Goal: Task Accomplishment & Management: Manage account settings

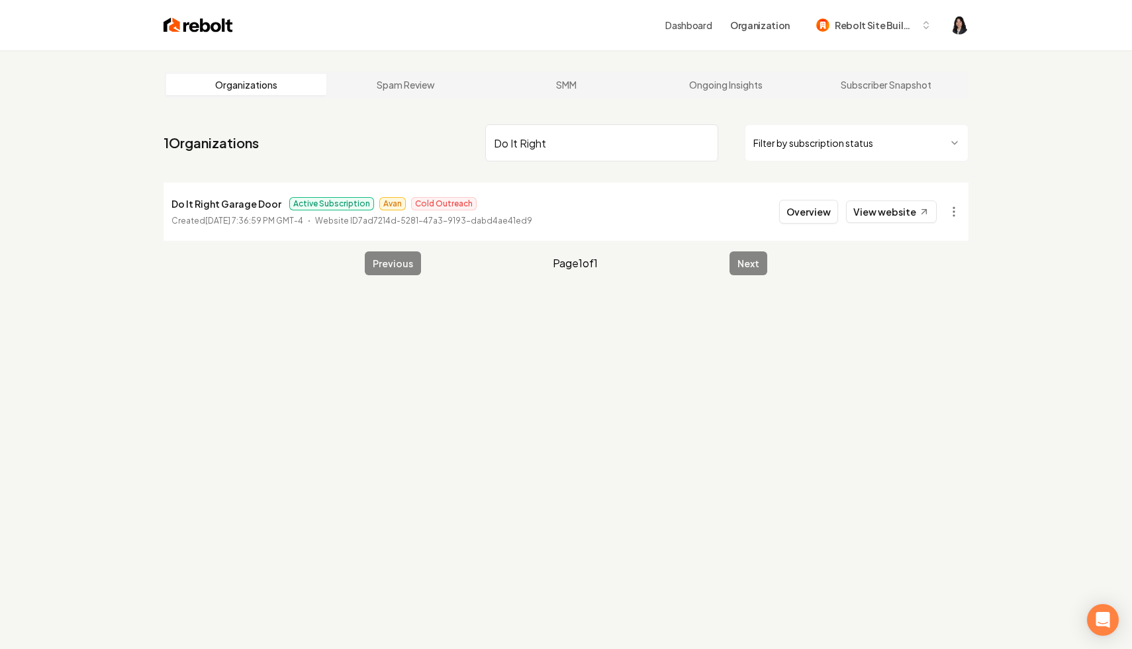
click at [708, 142] on input "Do It Right" at bounding box center [601, 142] width 233 height 37
click at [702, 142] on input "Do It Right" at bounding box center [601, 142] width 233 height 37
click at [816, 147] on html "Dashboard Organization Rebolt Site Builder Organizations Spam Review SMM Ongoin…" at bounding box center [566, 324] width 1132 height 649
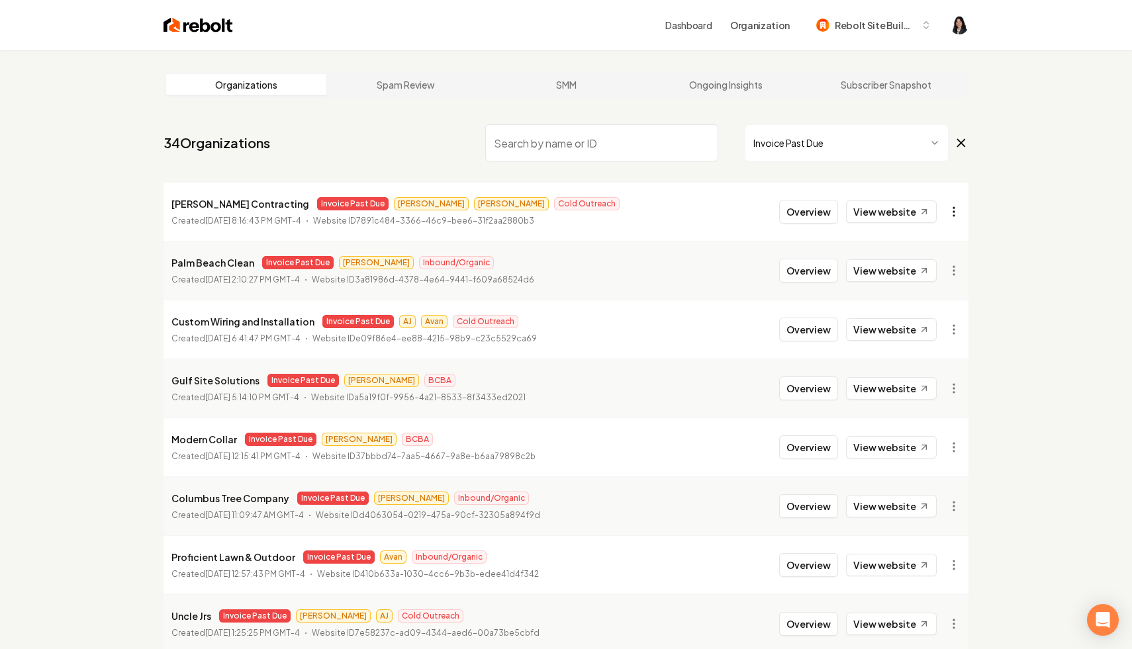
click at [954, 219] on html "Dashboard Organization Rebolt Site Builder Organizations Spam Review SMM Ongoin…" at bounding box center [566, 324] width 1132 height 649
click at [944, 331] on link "View in Stripe" at bounding box center [922, 326] width 84 height 21
click at [955, 206] on html "Dashboard Organization Rebolt Site Builder Organizations Spam Review SMM Ongoin…" at bounding box center [566, 324] width 1132 height 649
click at [937, 307] on link "View in Clerk" at bounding box center [922, 305] width 84 height 21
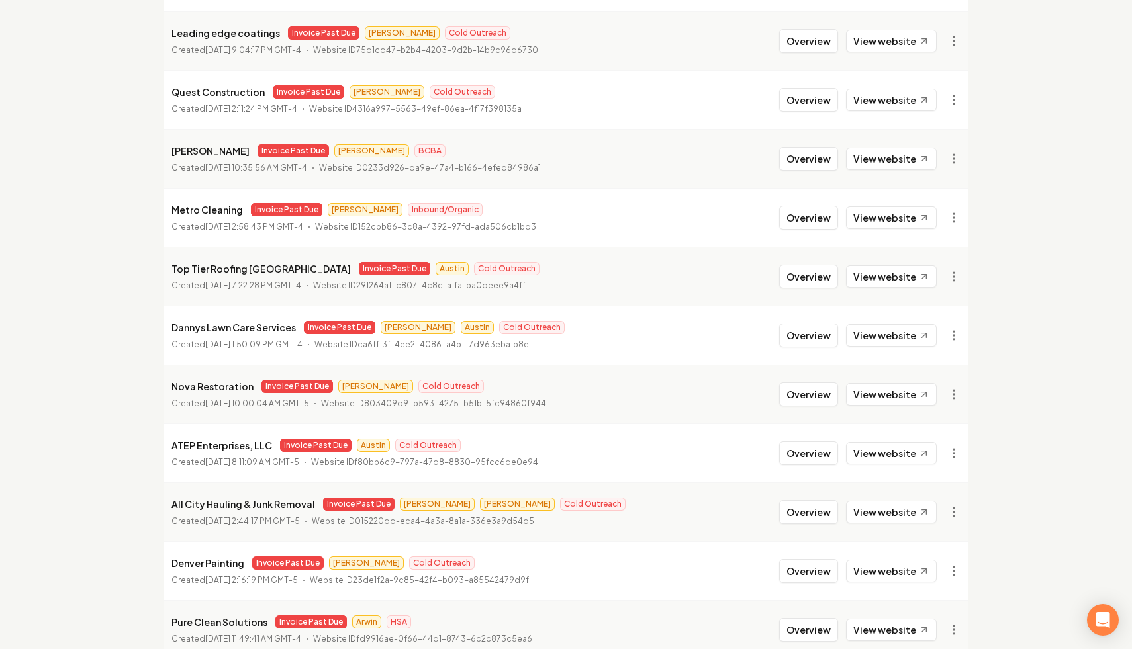
scroll to position [1356, 0]
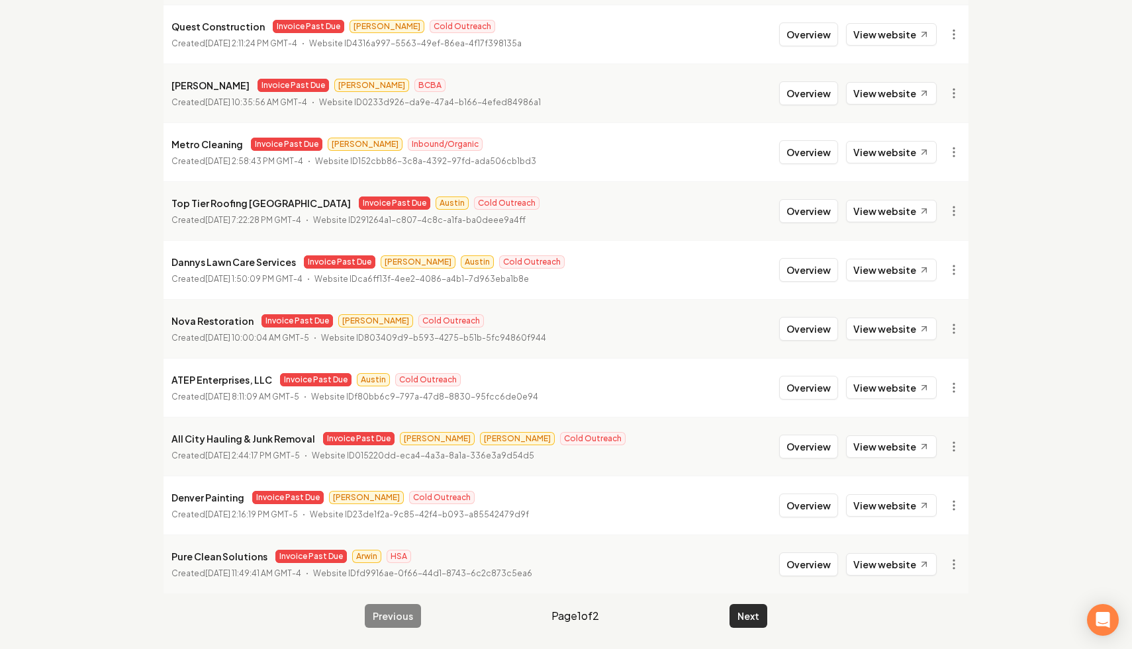
click at [748, 618] on button "Next" at bounding box center [749, 616] width 38 height 24
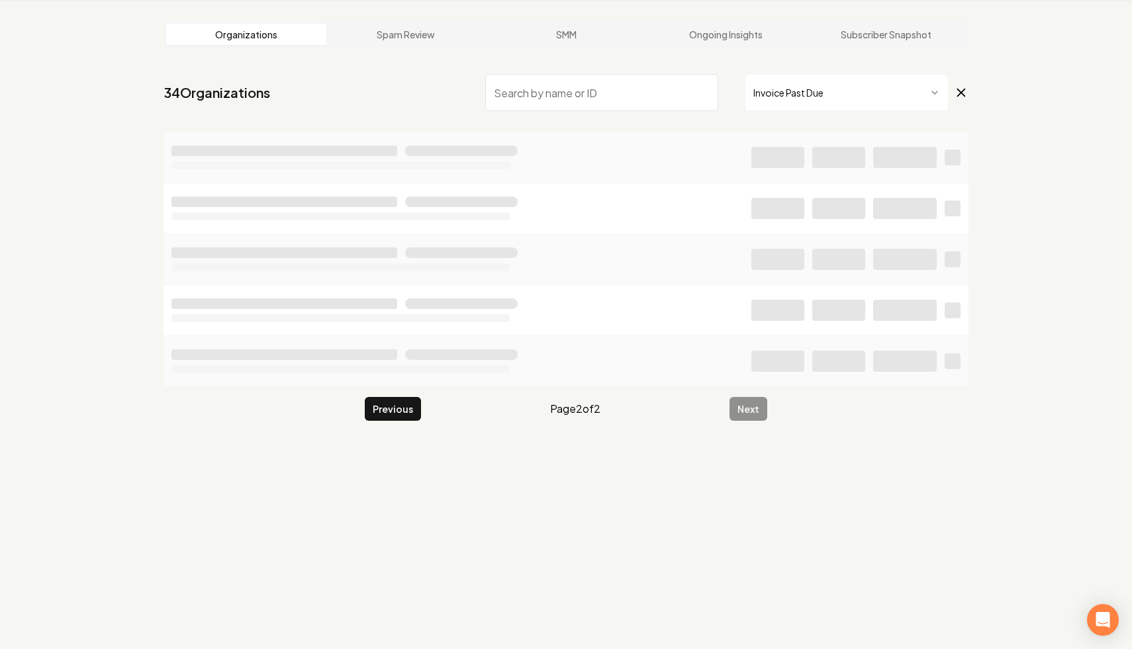
scroll to position [50, 0]
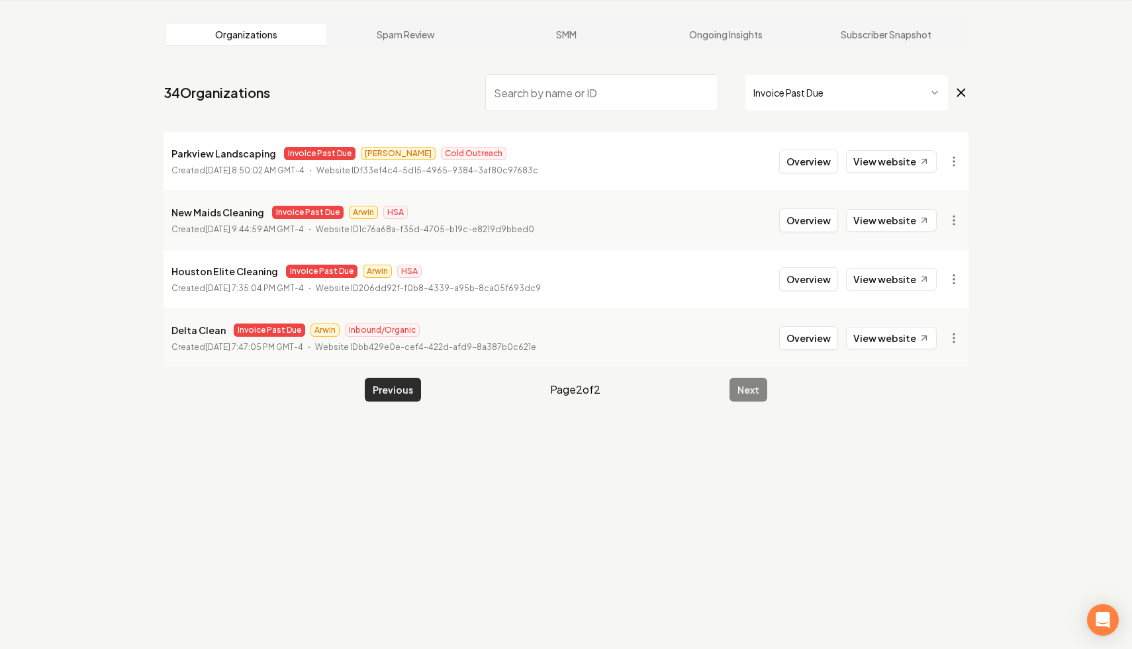
click at [386, 390] on button "Previous" at bounding box center [393, 390] width 56 height 24
